Goal: Transaction & Acquisition: Purchase product/service

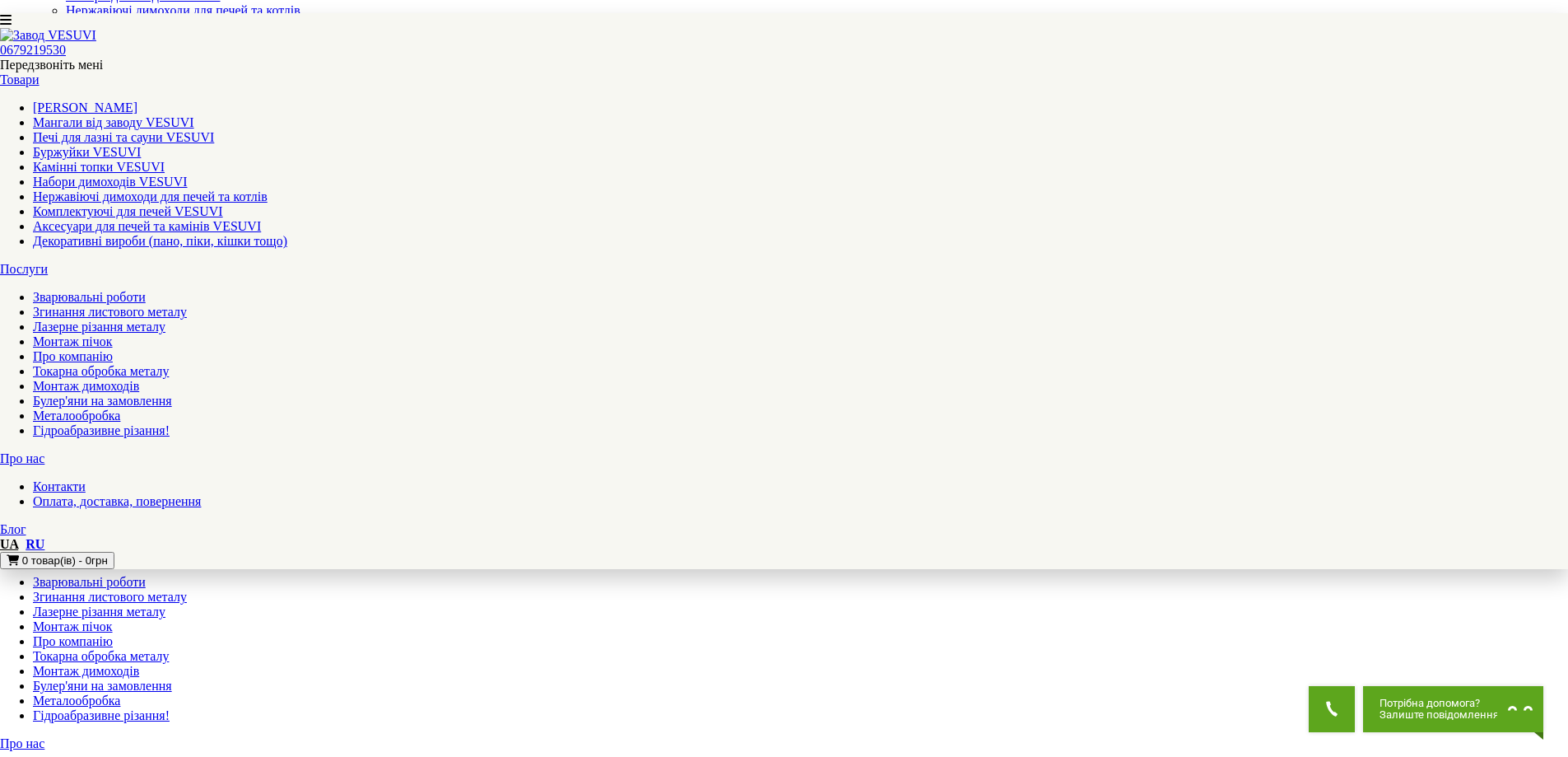
scroll to position [330, 0]
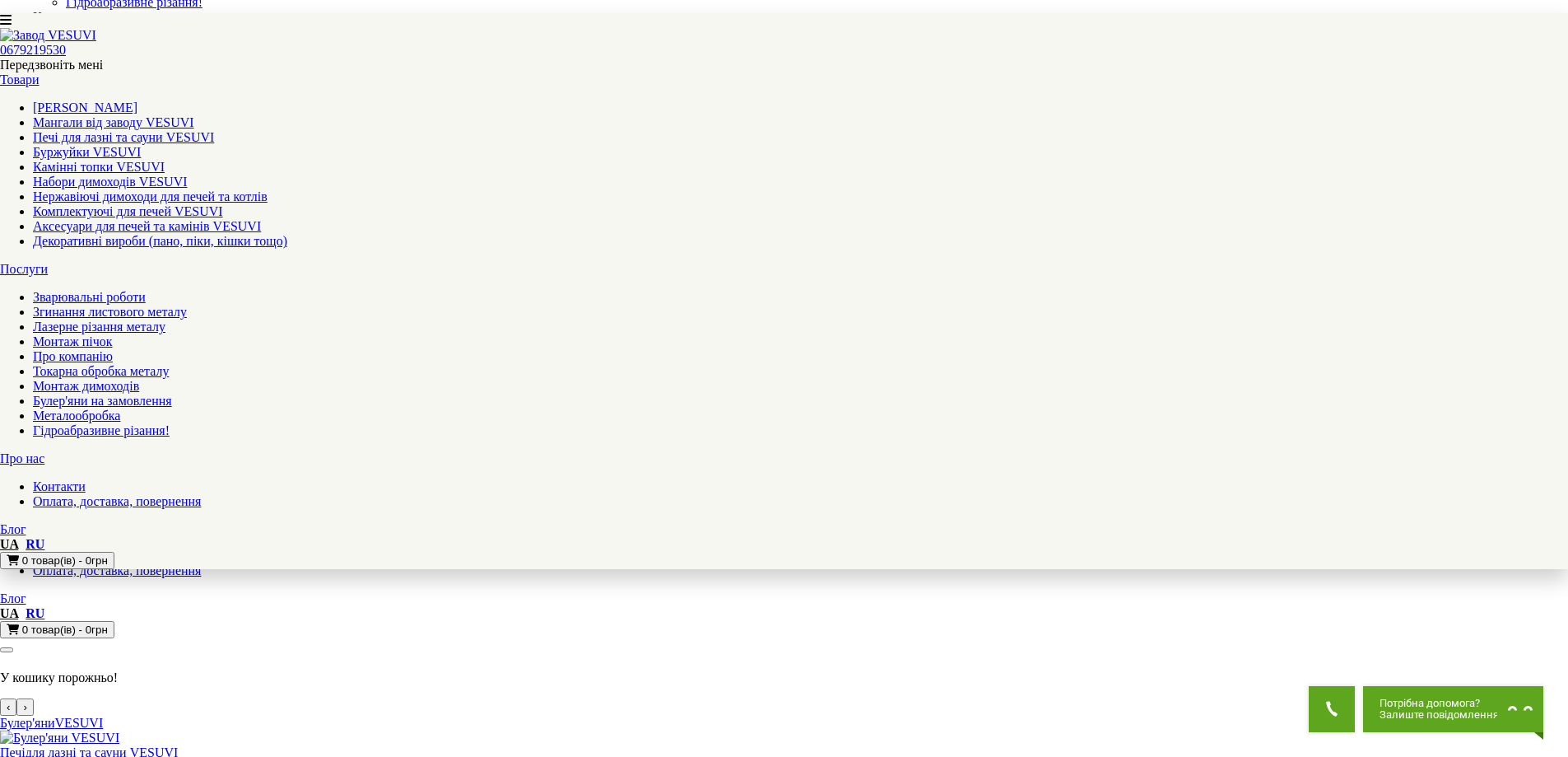
drag, startPoint x: 598, startPoint y: 645, endPoint x: 600, endPoint y: 637, distance: 8.2
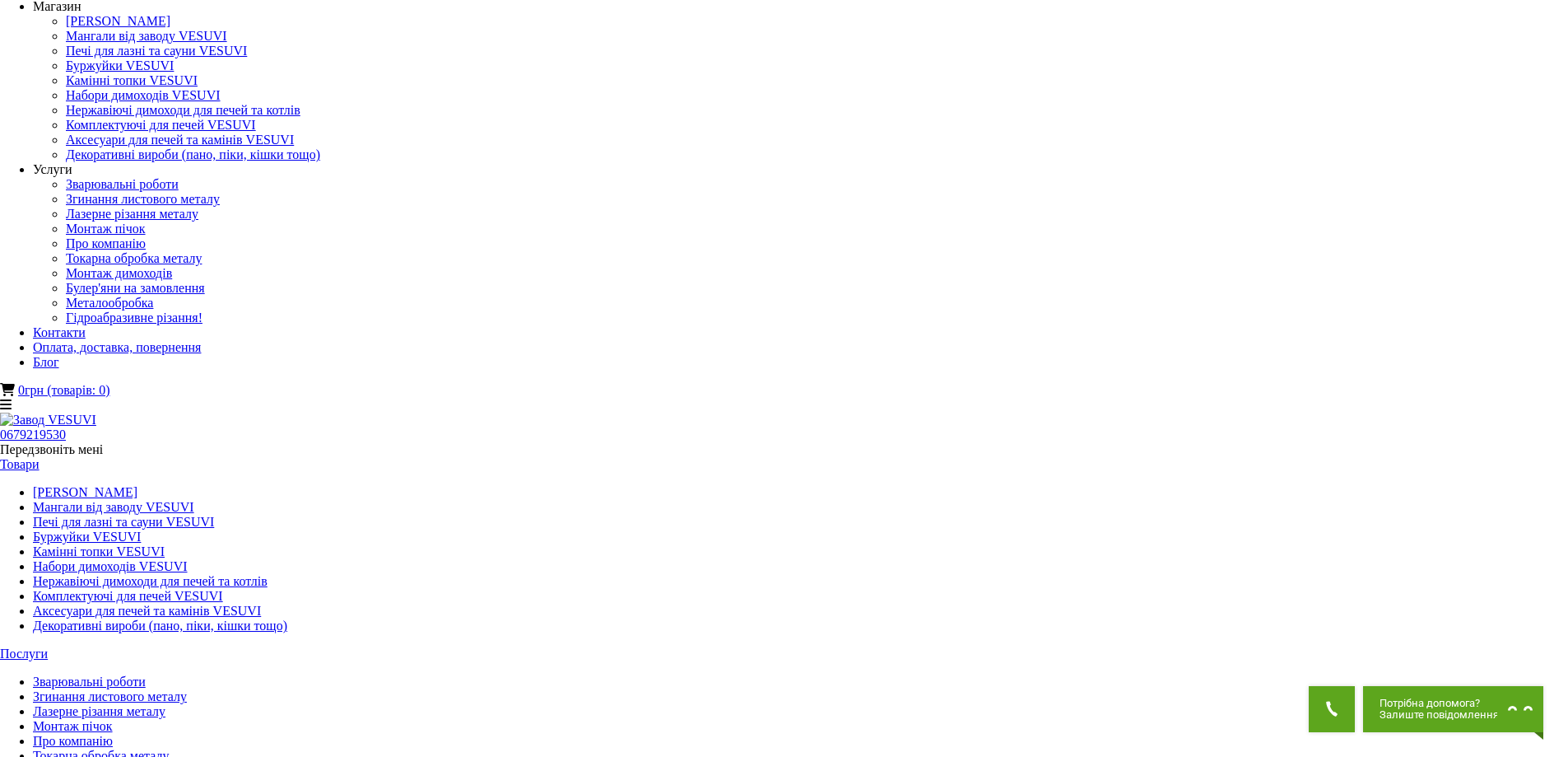
scroll to position [0, 0]
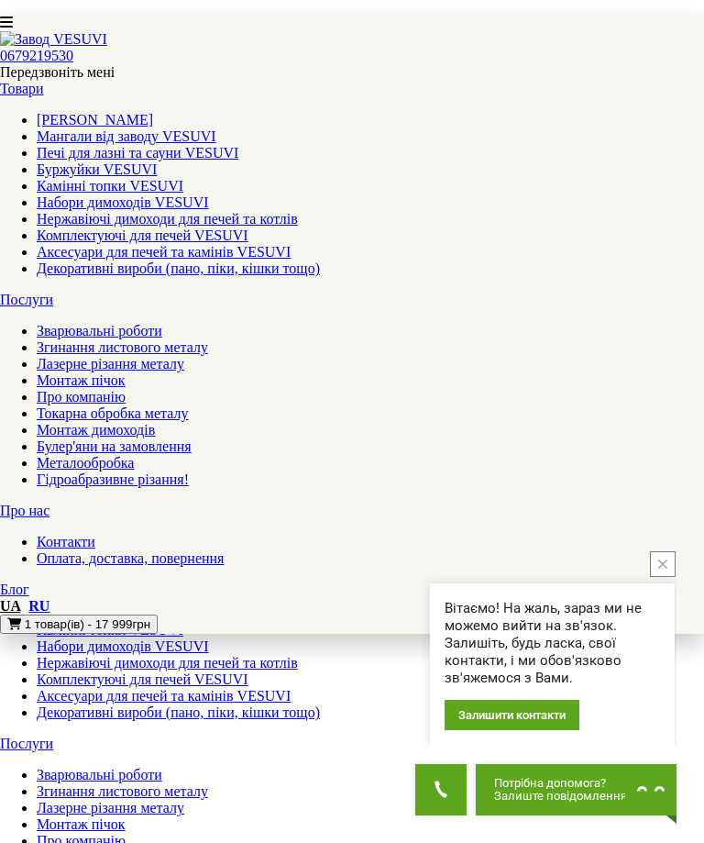
scroll to position [642, 0]
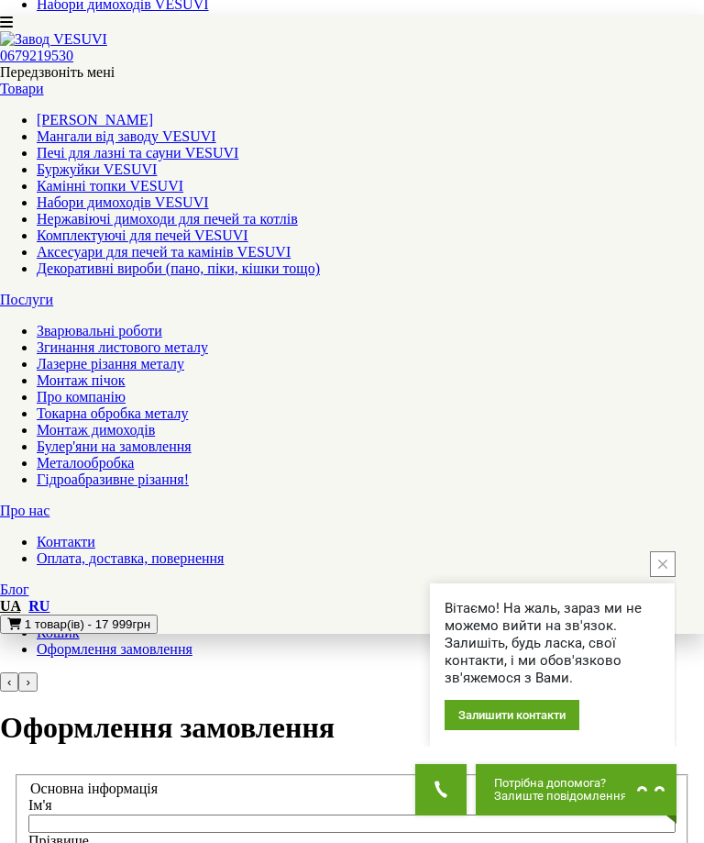
select select "*"
select select "********"
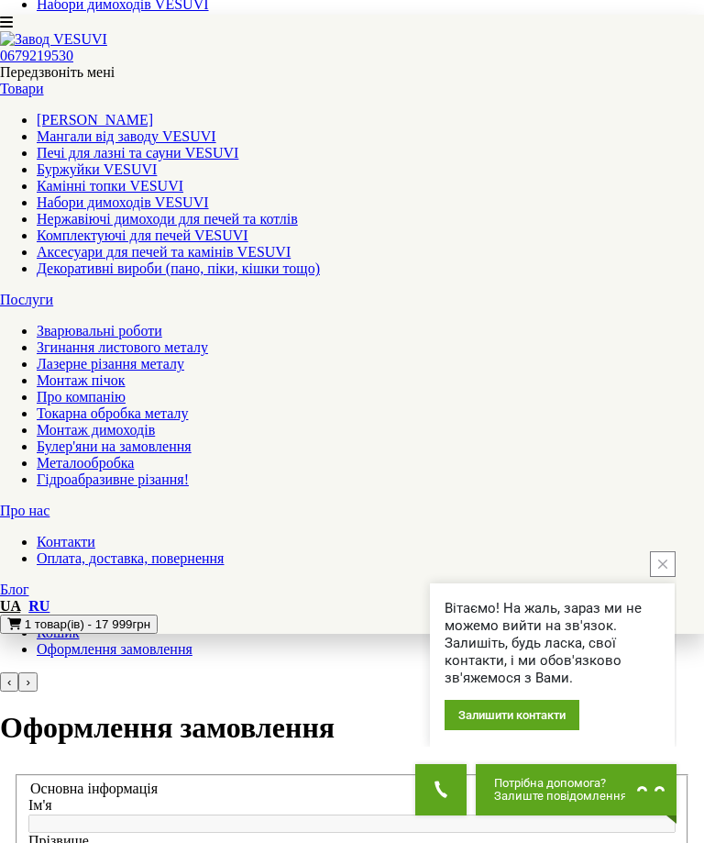
click at [369, 234] on div at bounding box center [343, 157] width 651 height 153
select select "********"
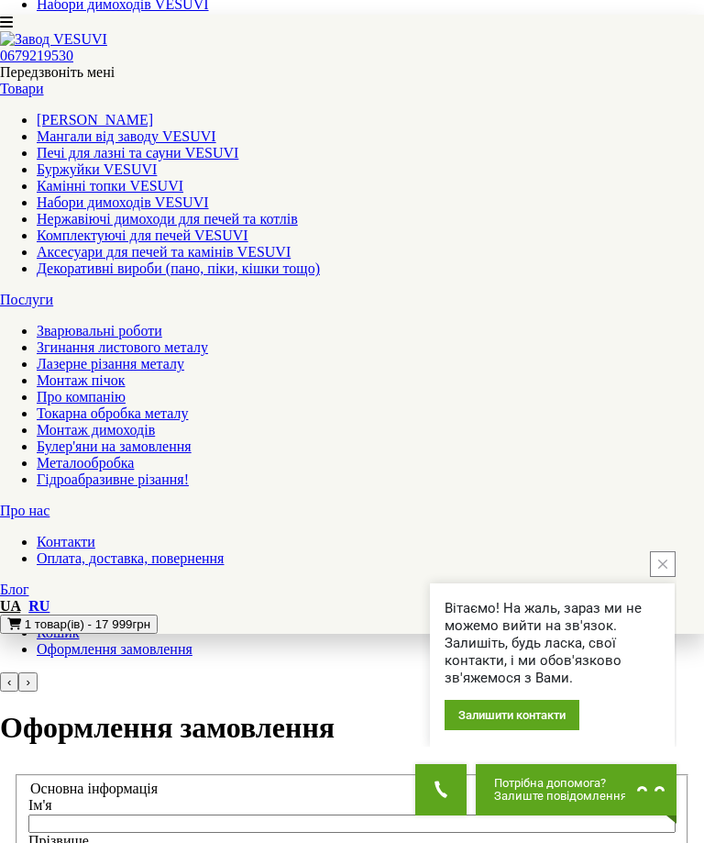
click at [150, 617] on span "1 товар(ів) - 17 999грн" at bounding box center [88, 624] width 126 height 14
click at [541, 469] on div "Булер'ян CANADA класік 00 + скло і захисний кожух Ціна за 1 шт Кількість 17 999…" at bounding box center [338, 523] width 677 height 108
click at [15, 570] on button "Удалить товар" at bounding box center [7, 573] width 15 height 6
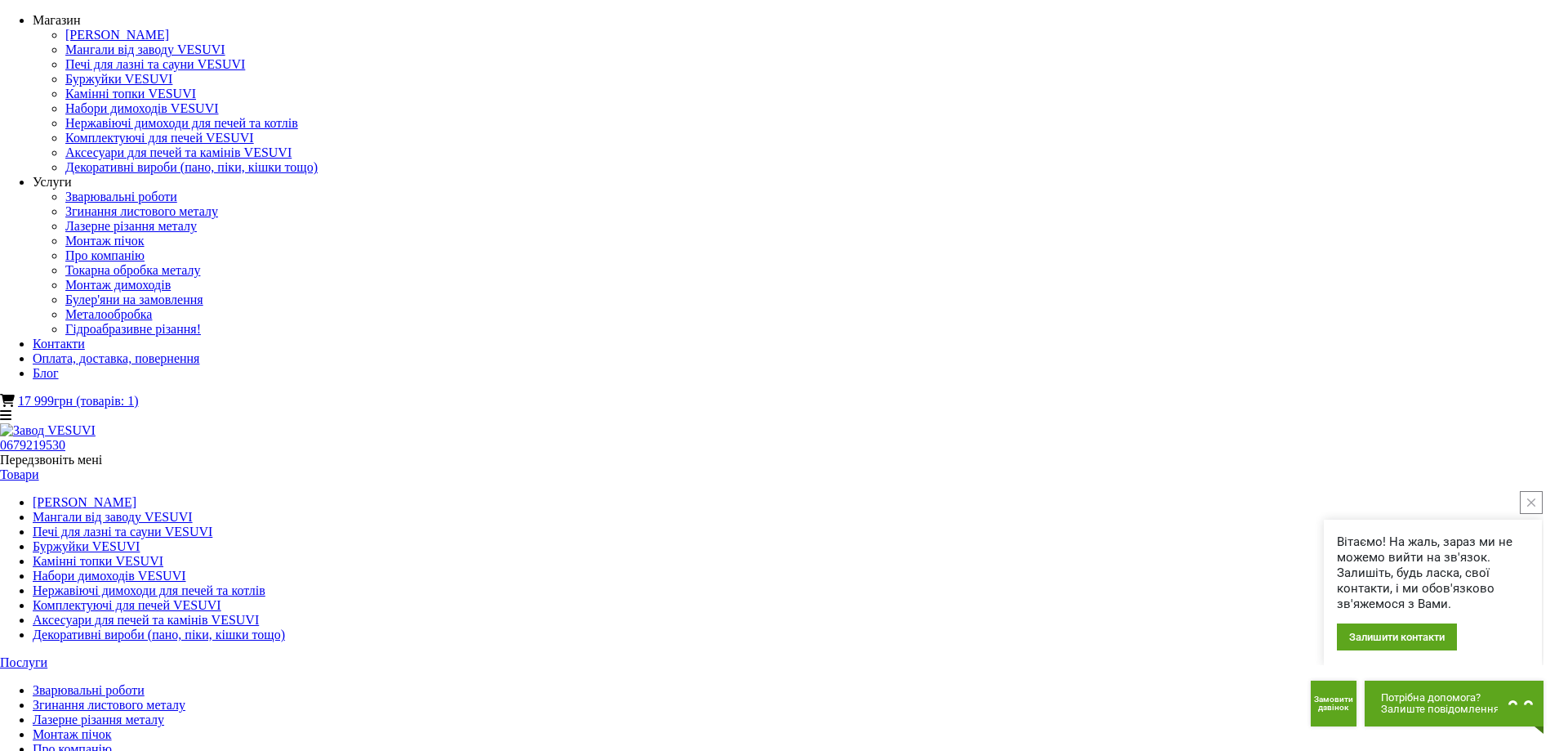
click at [95, 423] on img at bounding box center [47, 430] width 95 height 15
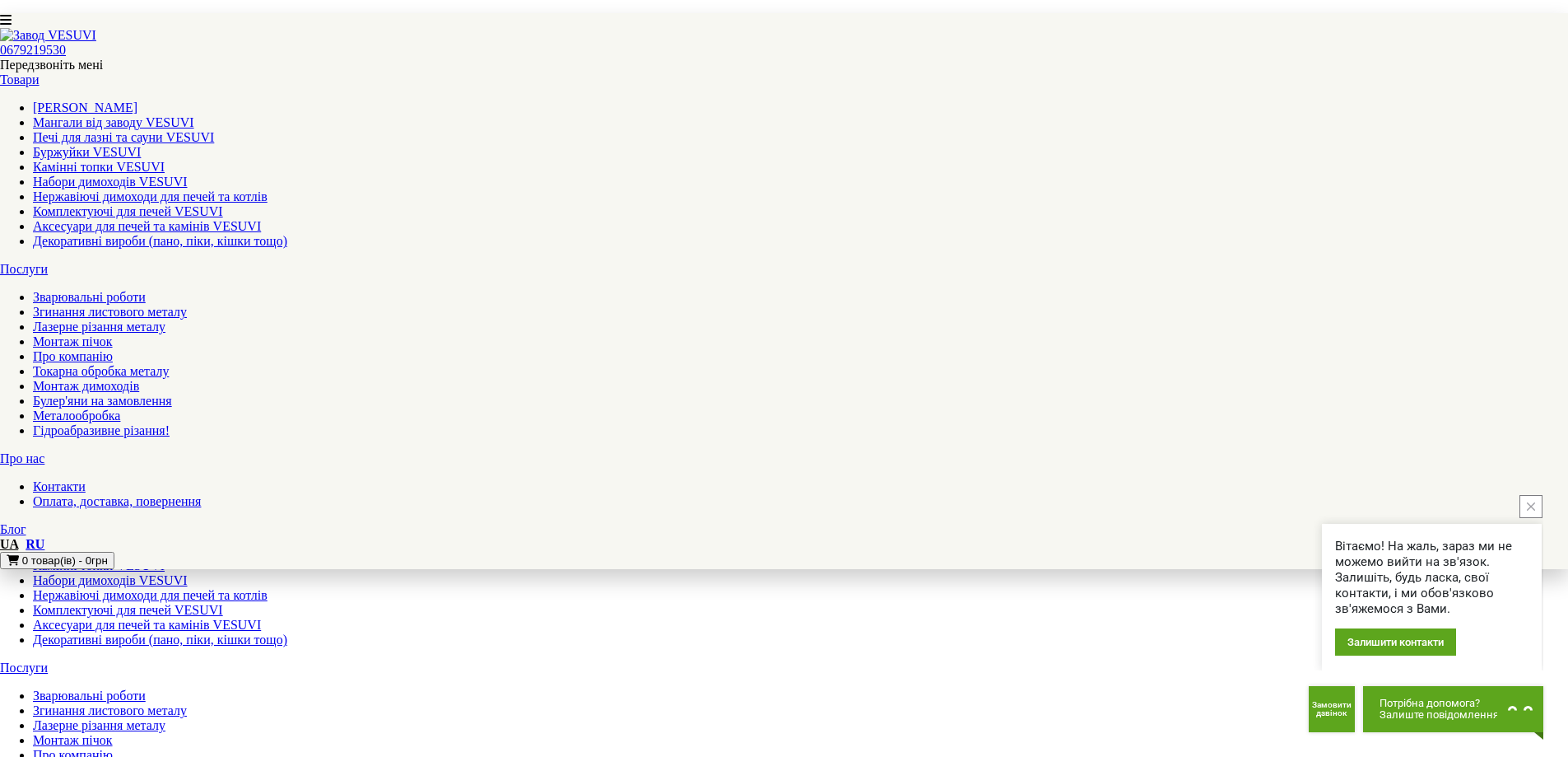
scroll to position [330, 0]
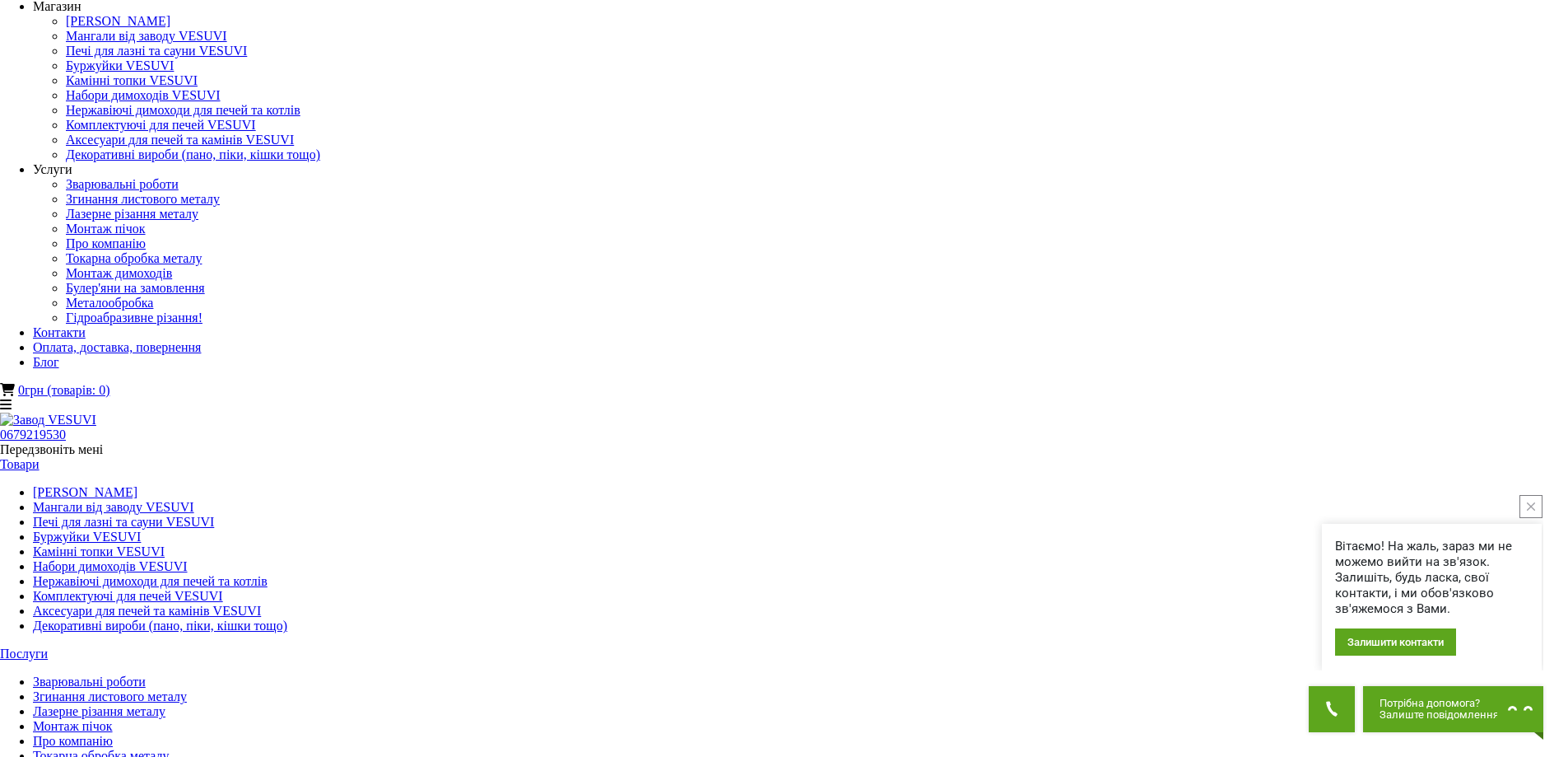
scroll to position [0, 0]
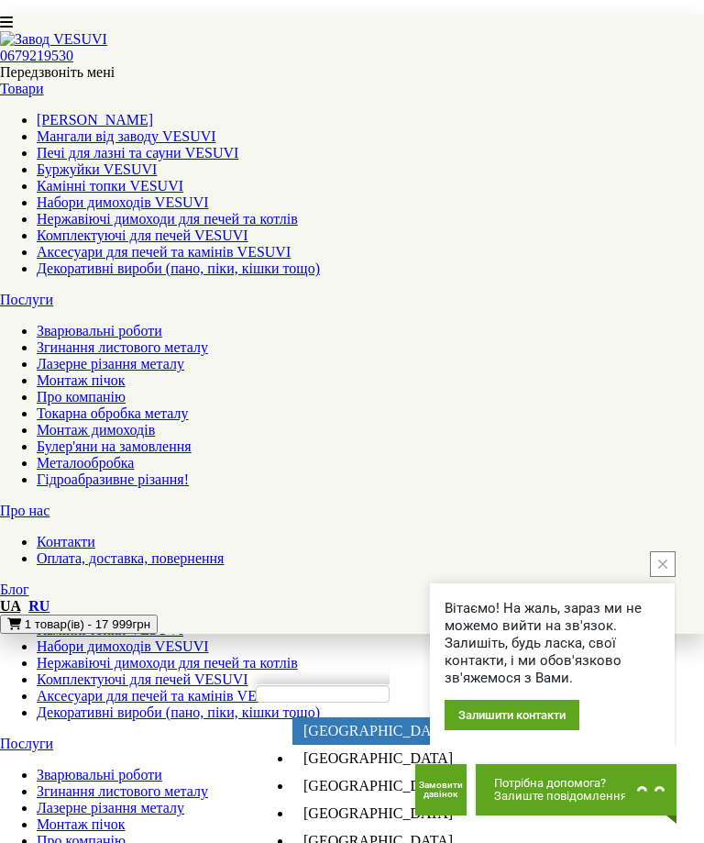
scroll to position [550, 0]
